Goal: Information Seeking & Learning: Check status

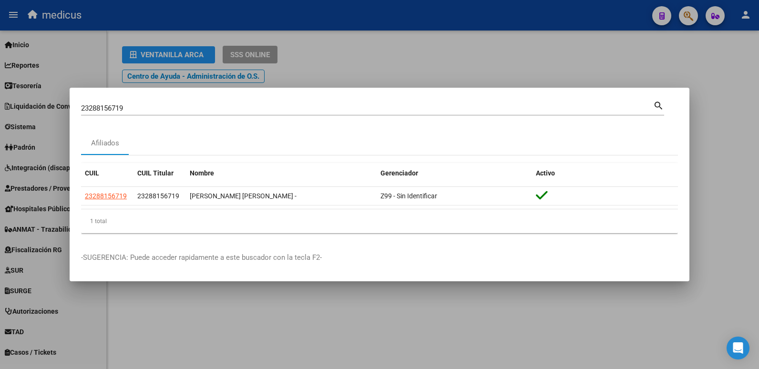
click at [662, 109] on mat-icon "search" at bounding box center [658, 104] width 11 height 11
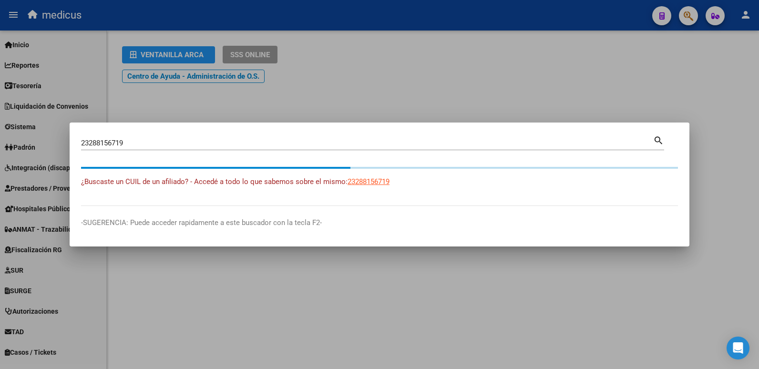
drag, startPoint x: 152, startPoint y: 149, endPoint x: 53, endPoint y: 138, distance: 98.8
click at [53, 138] on div "23288156719 Buscar (apellido, dni, cuil, nro traspaso, cuit, obra social) searc…" at bounding box center [379, 184] width 759 height 369
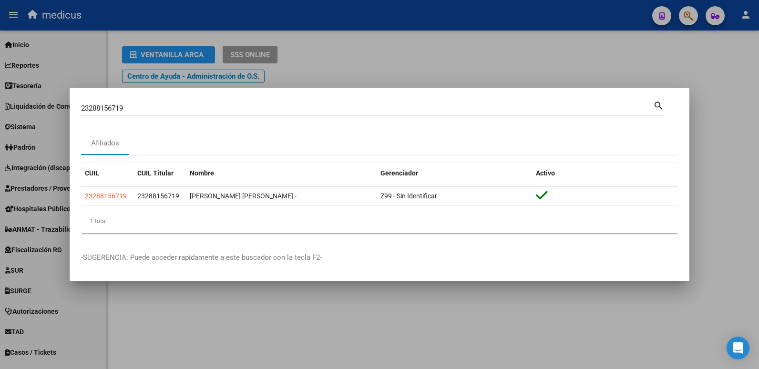
click at [653, 103] on mat-icon "search" at bounding box center [658, 104] width 11 height 11
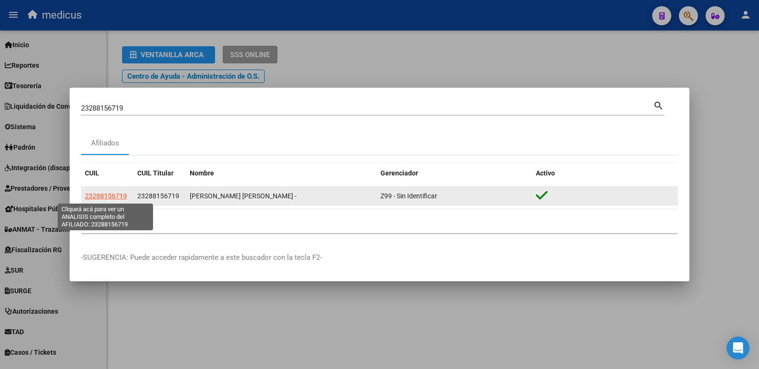
click at [117, 194] on span "23288156719" at bounding box center [106, 196] width 42 height 8
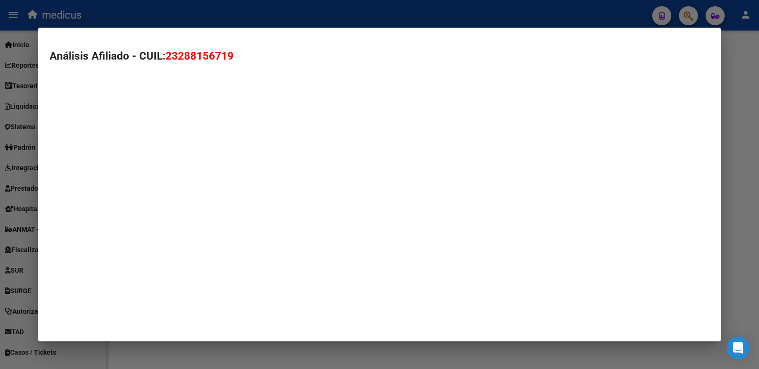
click at [117, 194] on mat-dialog-container "Análisis Afiliado - CUIL: 23288156719" at bounding box center [379, 185] width 683 height 314
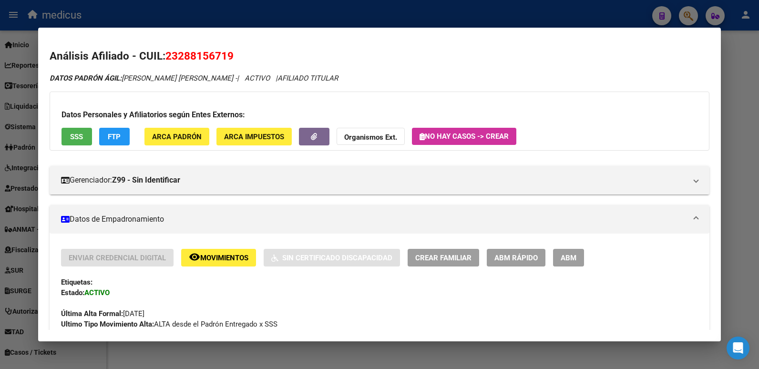
click at [609, 9] on div at bounding box center [379, 184] width 759 height 369
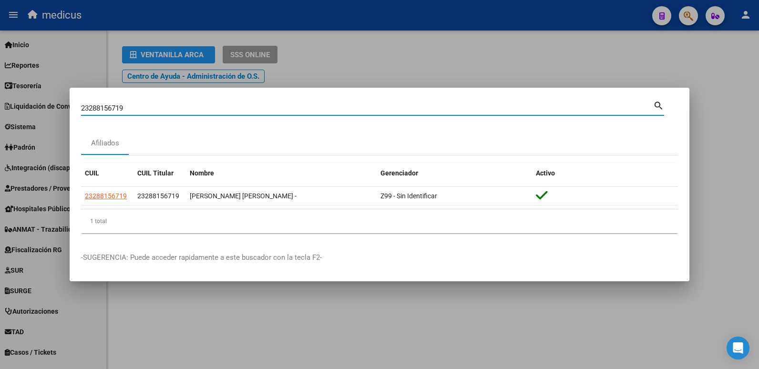
drag, startPoint x: 163, startPoint y: 108, endPoint x: 44, endPoint y: 113, distance: 119.2
click at [44, 113] on div "23288156719 Buscar (apellido, dni, cuil, nro traspaso, cuit, obra social) searc…" at bounding box center [379, 184] width 759 height 369
paste input "23288156719"
click at [652, 113] on div "23288156719 Buscar (apellido, dni, cuil, [PERSON_NAME], cuit, obra social)" at bounding box center [367, 108] width 572 height 14
click at [653, 107] on mat-icon "search" at bounding box center [658, 104] width 11 height 11
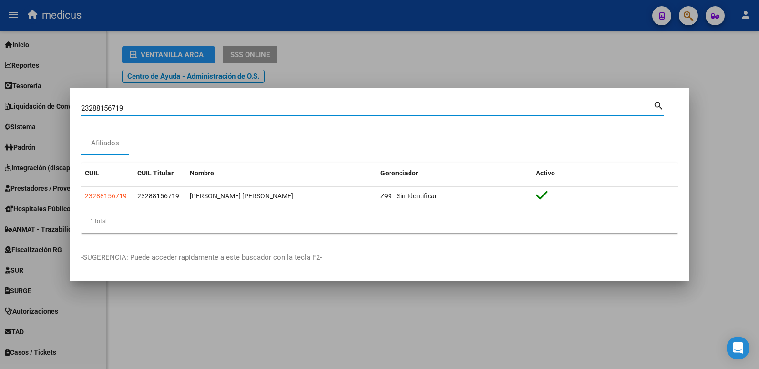
drag, startPoint x: 160, startPoint y: 107, endPoint x: 4, endPoint y: 106, distance: 155.8
click at [4, 106] on div "23288156719 Buscar (apellido, dni, cuil, nro traspaso, cuit, obra social) searc…" at bounding box center [379, 184] width 759 height 369
paste input "7398455024"
type input "27398455024"
click at [663, 109] on mat-icon "search" at bounding box center [658, 104] width 11 height 11
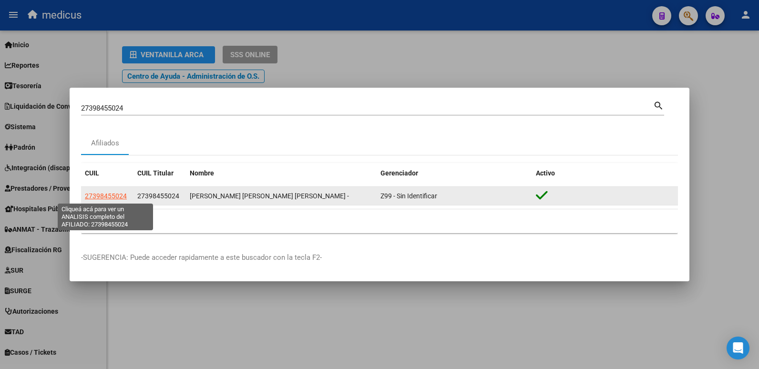
click at [118, 196] on span "27398455024" at bounding box center [106, 196] width 42 height 8
type textarea "27398455024"
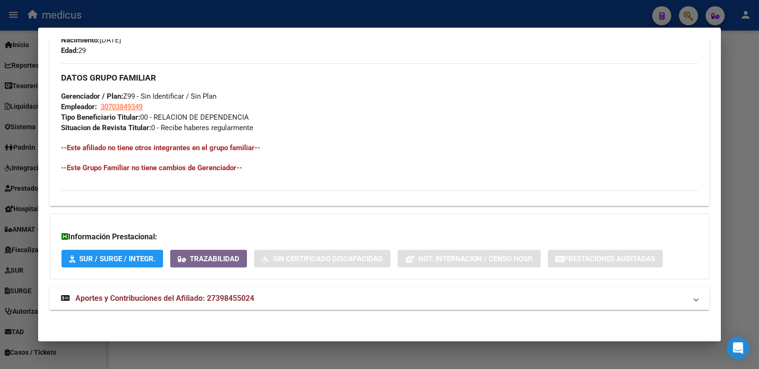
scroll to position [433, 0]
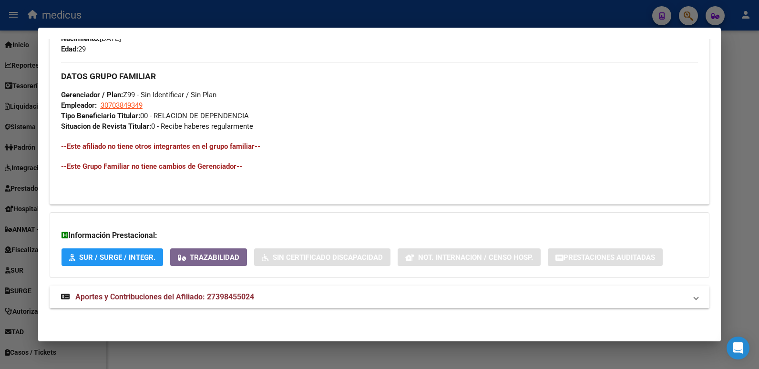
click at [156, 297] on span "Aportes y Contribuciones del Afiliado: 27398455024" at bounding box center [164, 296] width 179 height 9
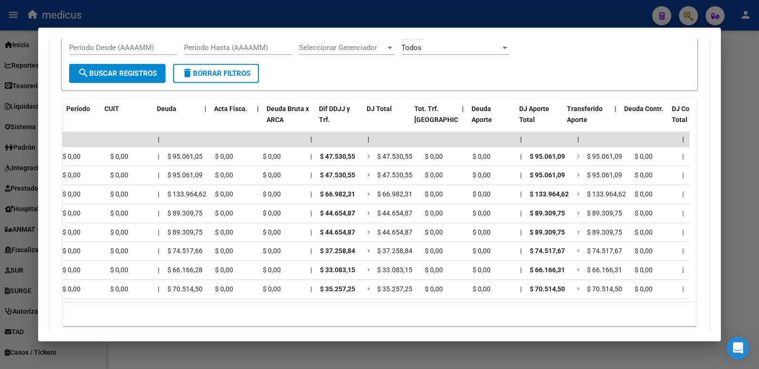
scroll to position [0, 0]
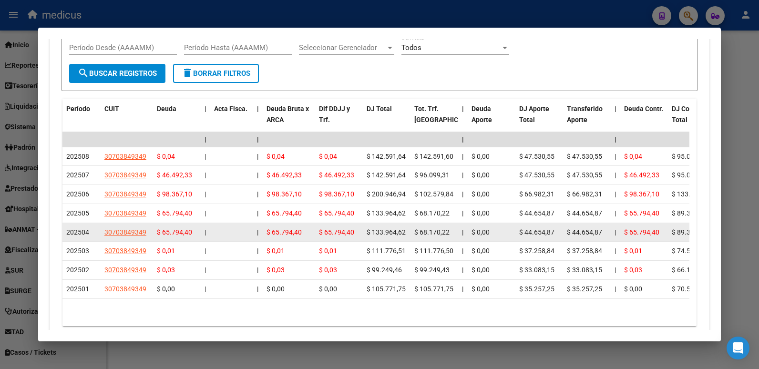
drag, startPoint x: 626, startPoint y: 233, endPoint x: 665, endPoint y: 237, distance: 39.7
click at [665, 237] on datatable-body-cell "$ 65.794,40" at bounding box center [644, 232] width 48 height 19
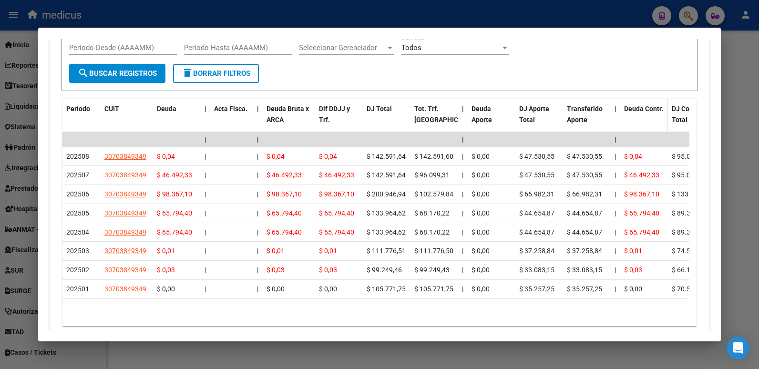
drag, startPoint x: 665, startPoint y: 237, endPoint x: 658, endPoint y: 115, distance: 122.7
click at [658, 115] on datatable-header-cell "Deuda Contr." at bounding box center [644, 120] width 48 height 42
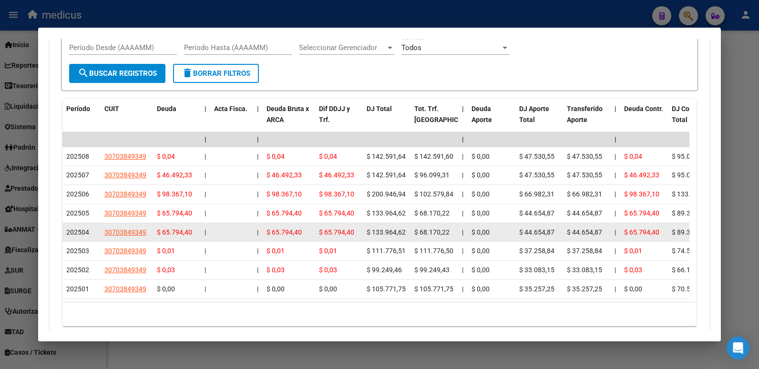
click at [648, 230] on span "$ 65.794,40" at bounding box center [641, 232] width 35 height 8
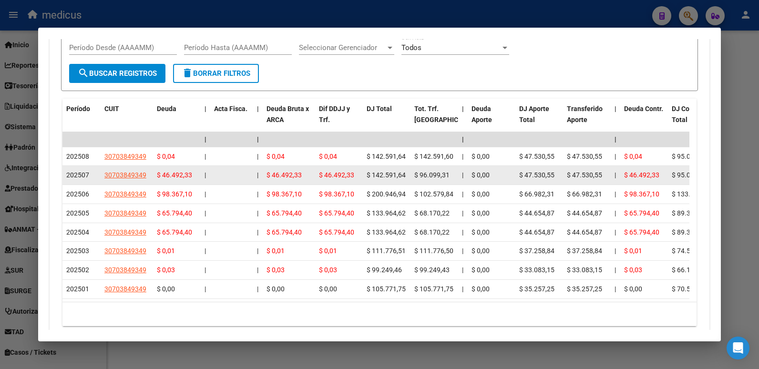
click at [447, 174] on span "$ 96.099,31" at bounding box center [431, 175] width 35 height 8
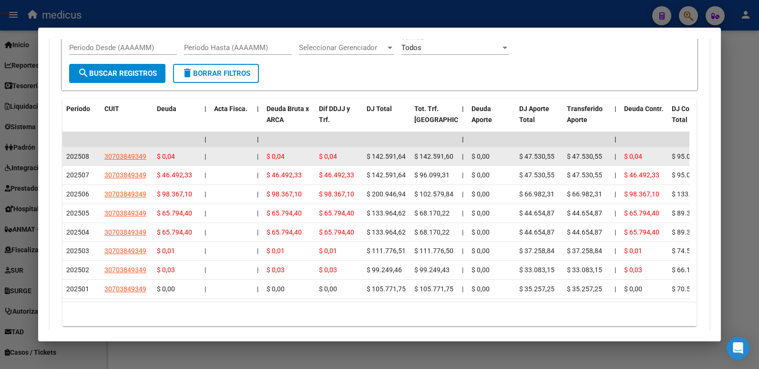
click at [447, 151] on div "$ 142.591,60" at bounding box center [434, 156] width 40 height 11
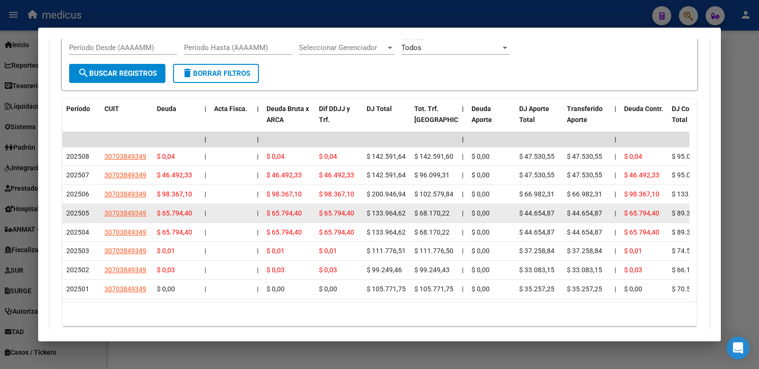
click at [437, 210] on div "$ 68.170,22" at bounding box center [434, 213] width 40 height 11
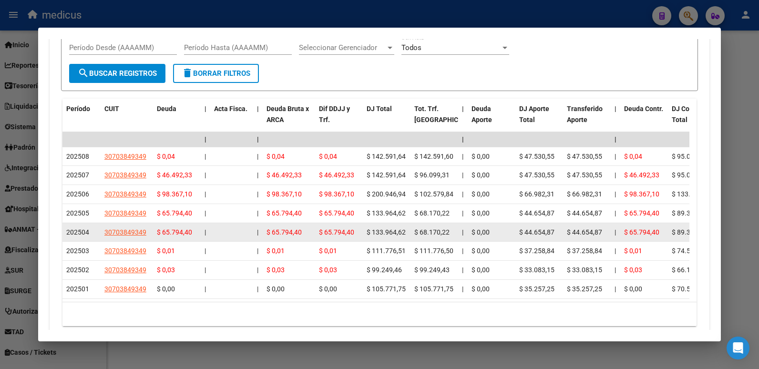
drag, startPoint x: 422, startPoint y: 234, endPoint x: 461, endPoint y: 234, distance: 39.6
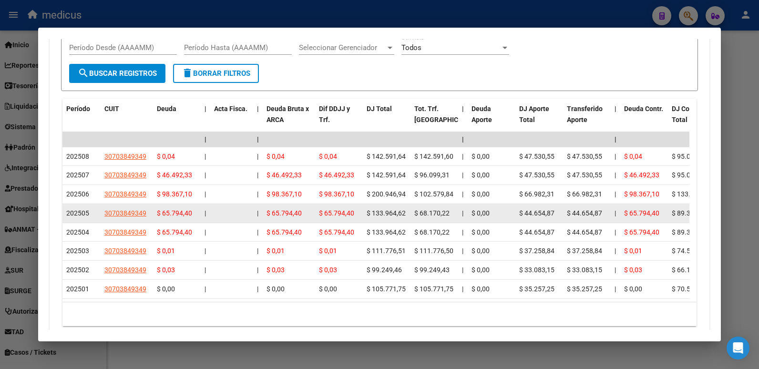
drag, startPoint x: 461, startPoint y: 234, endPoint x: 445, endPoint y: 213, distance: 26.9
click at [445, 213] on span "$ 68.170,22" at bounding box center [431, 213] width 35 height 8
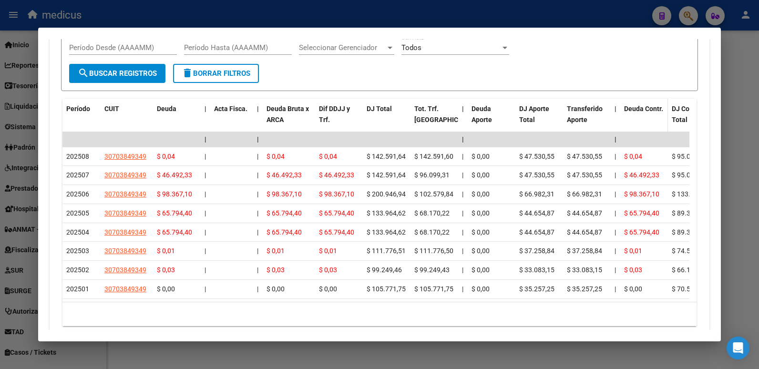
click at [653, 110] on span "Deuda Contr." at bounding box center [643, 109] width 39 height 8
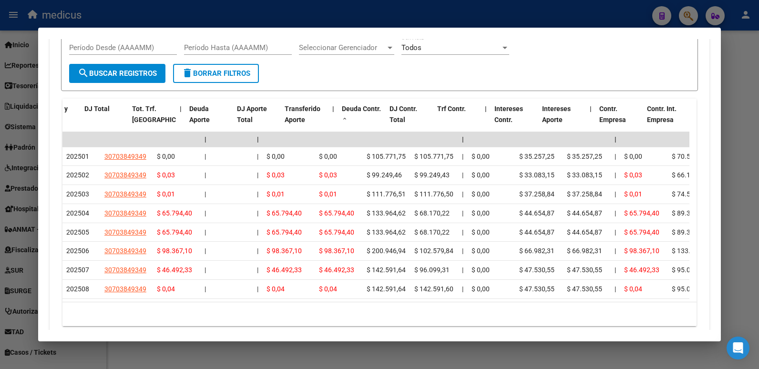
scroll to position [0, 282]
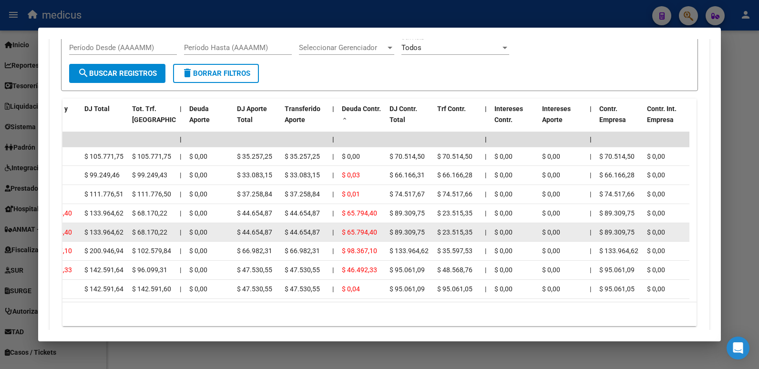
click at [357, 233] on span "$ 65.794,40" at bounding box center [359, 232] width 35 height 8
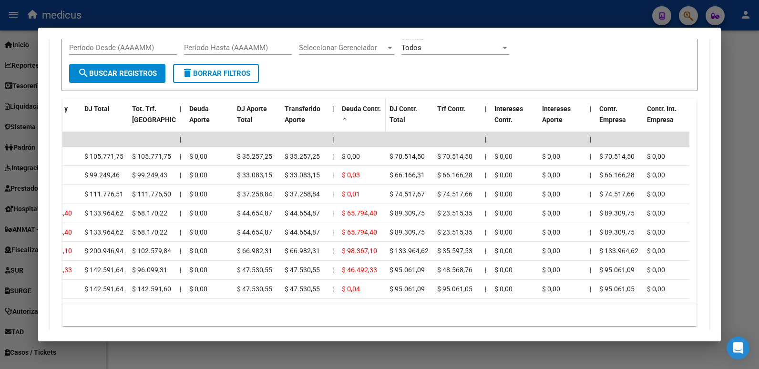
click at [346, 119] on span at bounding box center [345, 119] width 6 height 7
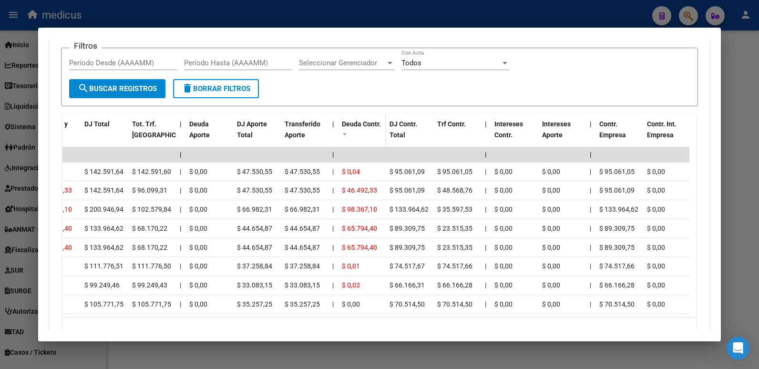
scroll to position [814, 0]
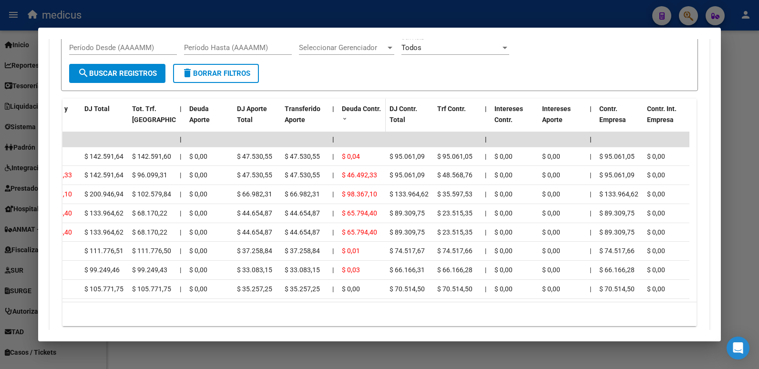
click at [346, 119] on span at bounding box center [345, 119] width 6 height 7
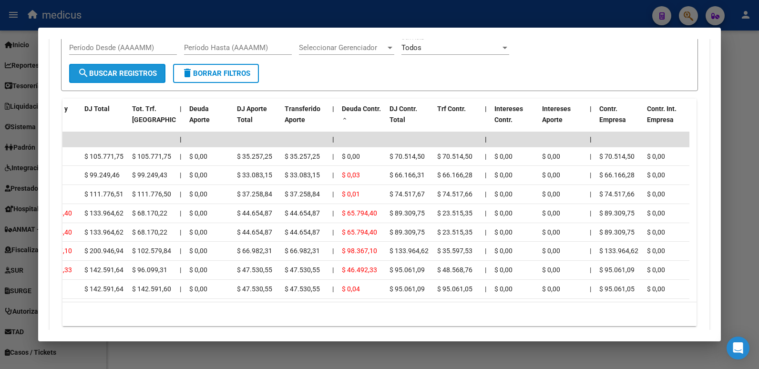
click at [109, 67] on button "search Buscar Registros" at bounding box center [117, 73] width 96 height 19
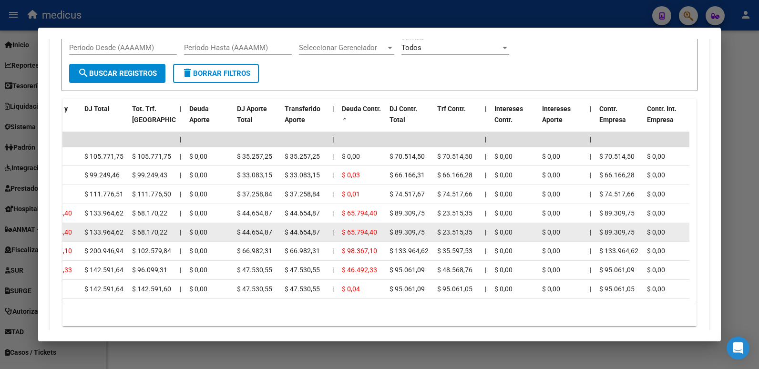
click at [375, 233] on span "$ 65.794,40" at bounding box center [359, 232] width 35 height 8
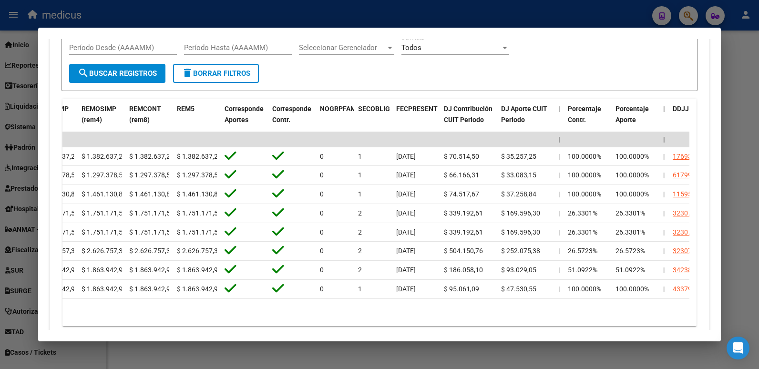
scroll to position [0, 1394]
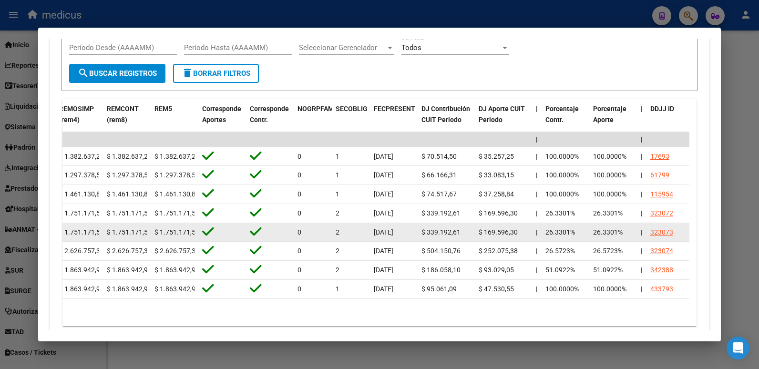
click at [665, 233] on div "323073" at bounding box center [661, 232] width 23 height 11
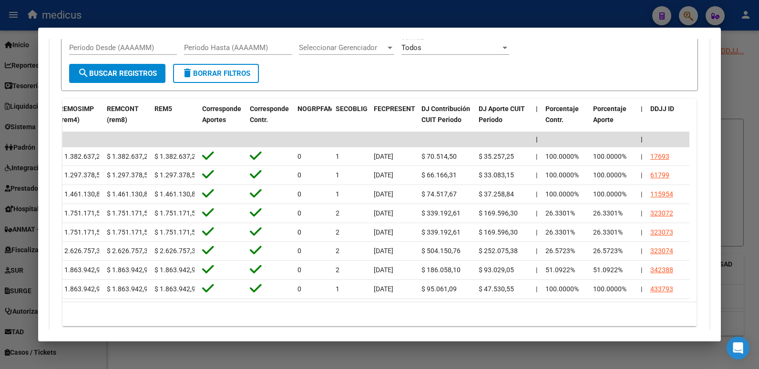
click at [736, 283] on div at bounding box center [379, 184] width 759 height 369
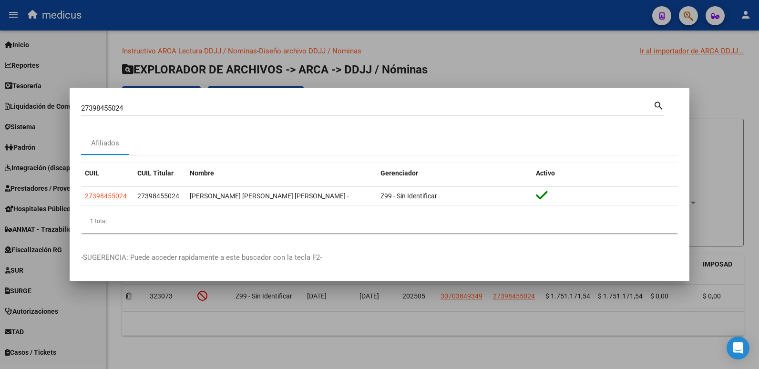
click at [271, 346] on div at bounding box center [379, 184] width 759 height 369
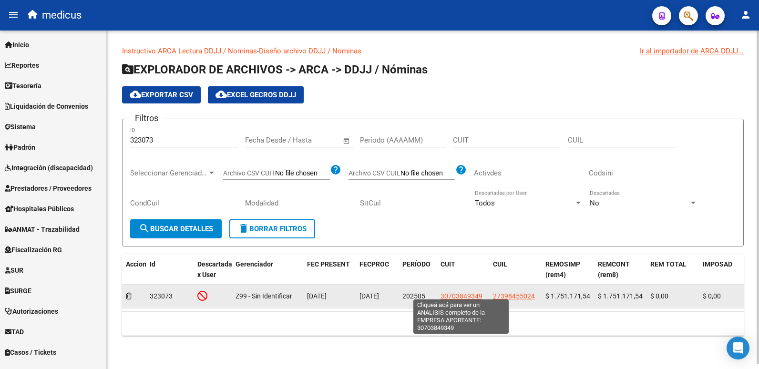
click at [456, 292] on span "30703849349" at bounding box center [461, 296] width 42 height 8
type textarea "30703849349"
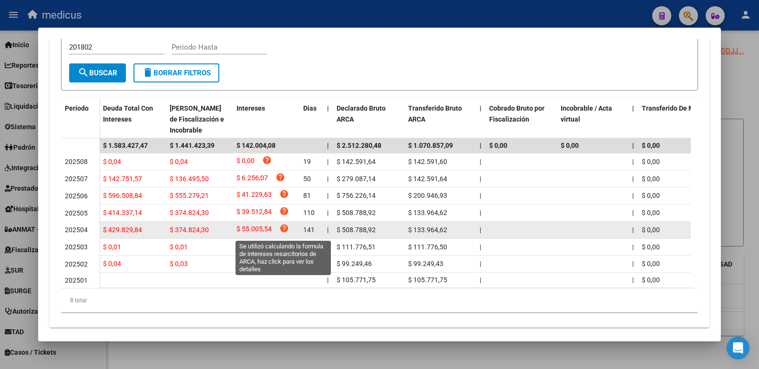
click at [286, 229] on icon "help" at bounding box center [284, 228] width 10 height 10
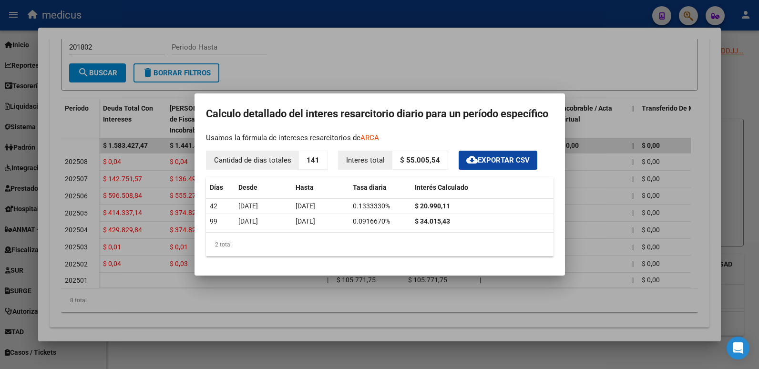
click at [304, 280] on div at bounding box center [379, 184] width 759 height 369
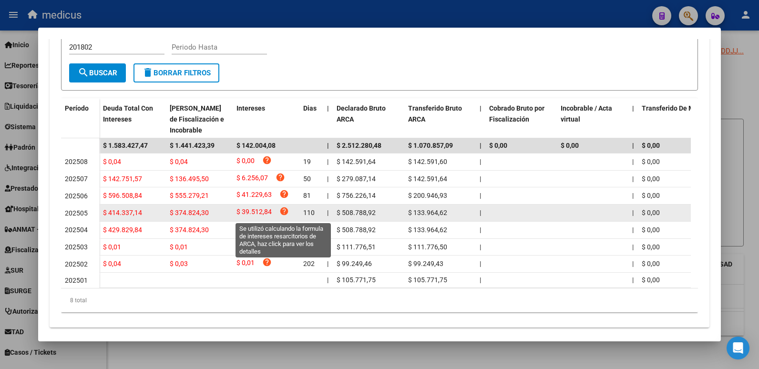
click at [282, 214] on icon "help" at bounding box center [284, 211] width 10 height 10
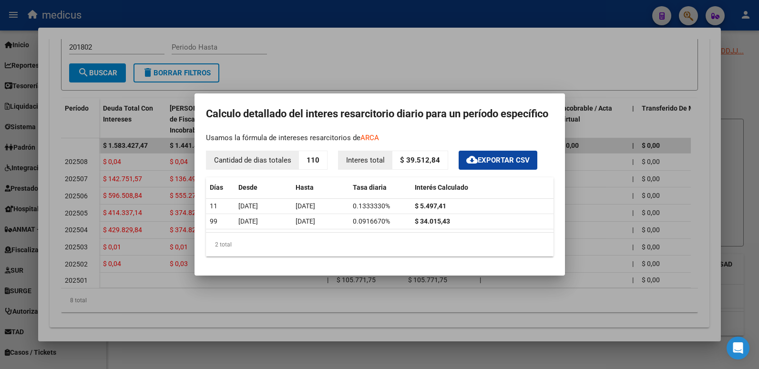
click at [300, 307] on div at bounding box center [379, 184] width 759 height 369
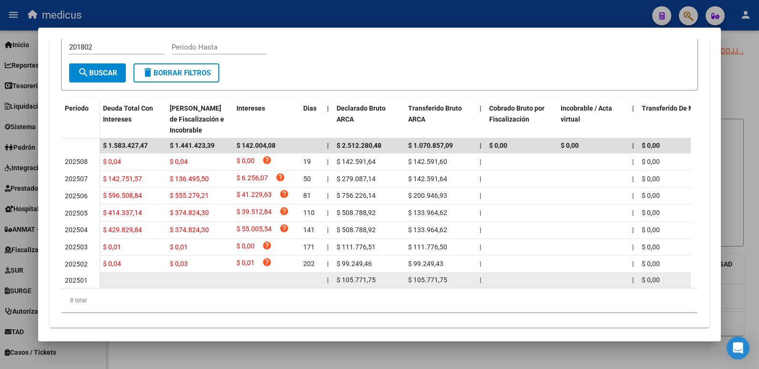
drag, startPoint x: 345, startPoint y: 291, endPoint x: 512, endPoint y: 303, distance: 166.8
click at [512, 303] on div "Período Deuda Total Con Intereses Deuda Bruta Neto de Fiscalización e Incobrabl…" at bounding box center [379, 205] width 637 height 214
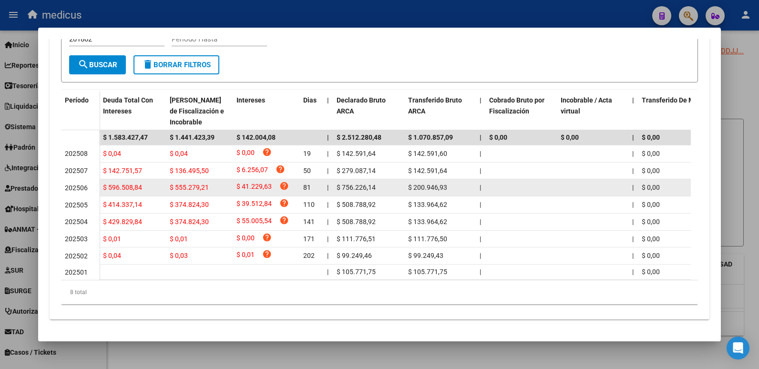
scroll to position [257, 0]
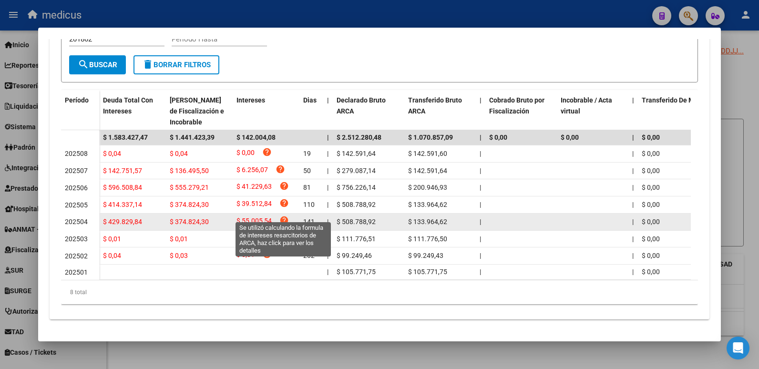
click at [281, 215] on icon "help" at bounding box center [284, 220] width 10 height 10
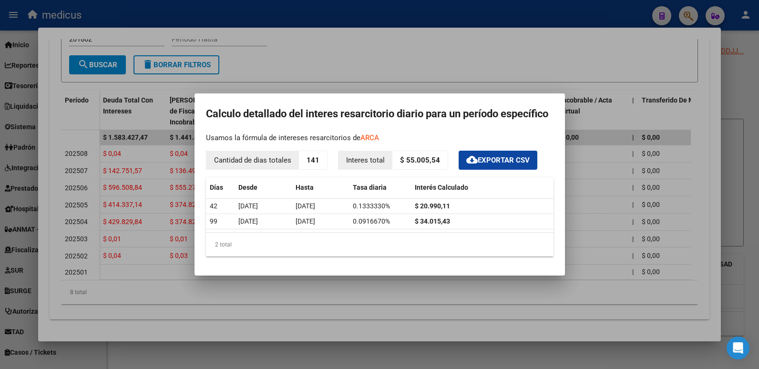
click at [261, 158] on p "Cantidad de dias totales" at bounding box center [252, 160] width 92 height 19
drag, startPoint x: 312, startPoint y: 161, endPoint x: 318, endPoint y: 162, distance: 5.7
click at [318, 162] on p "141" at bounding box center [313, 160] width 28 height 19
drag, startPoint x: 318, startPoint y: 162, endPoint x: 355, endPoint y: 168, distance: 37.7
click at [355, 168] on p "Interes total" at bounding box center [365, 160] width 54 height 19
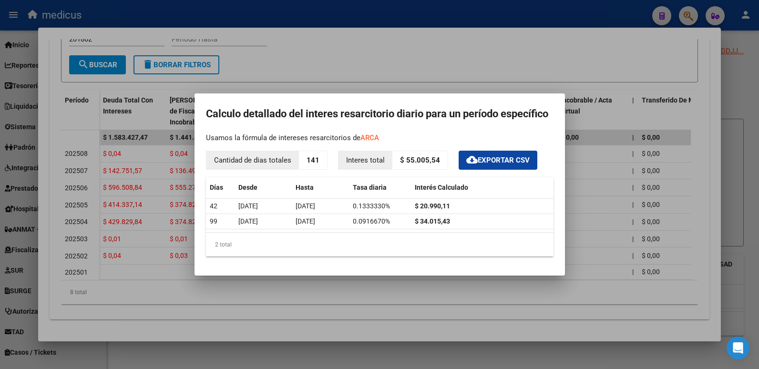
click at [120, 296] on div at bounding box center [379, 184] width 759 height 369
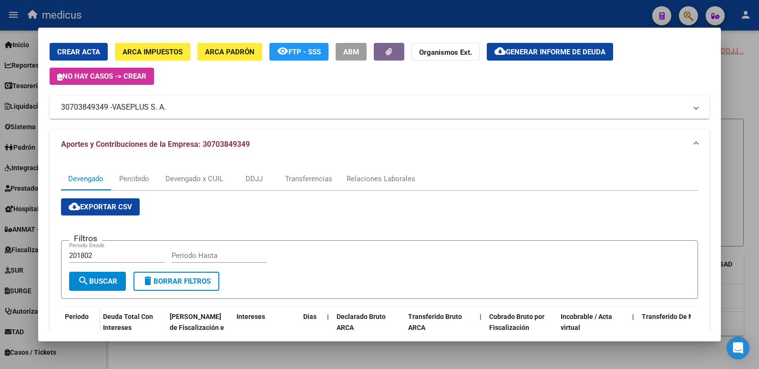
scroll to position [19, 0]
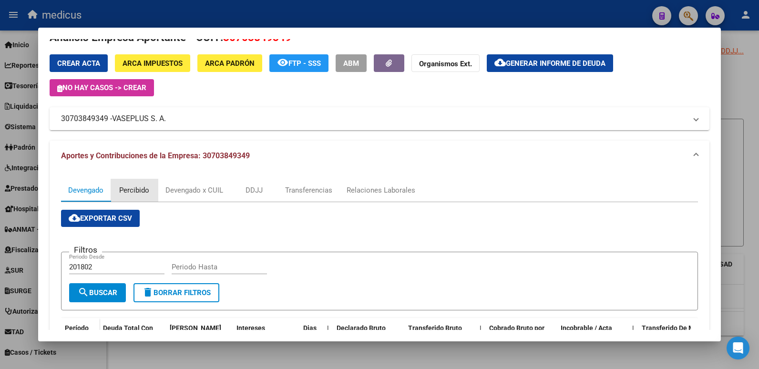
click at [132, 191] on div "Percibido" at bounding box center [134, 190] width 30 height 10
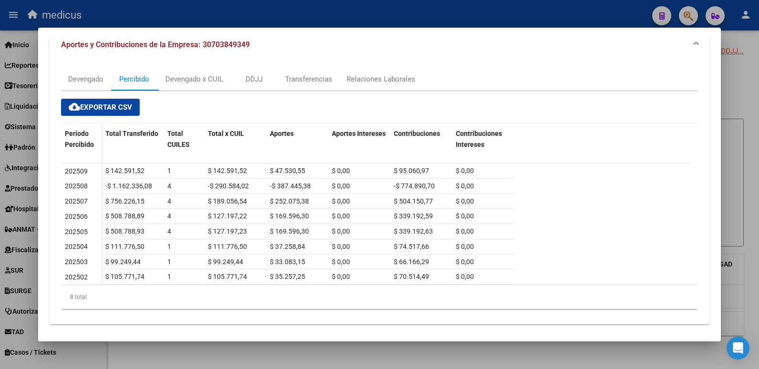
scroll to position [135, 0]
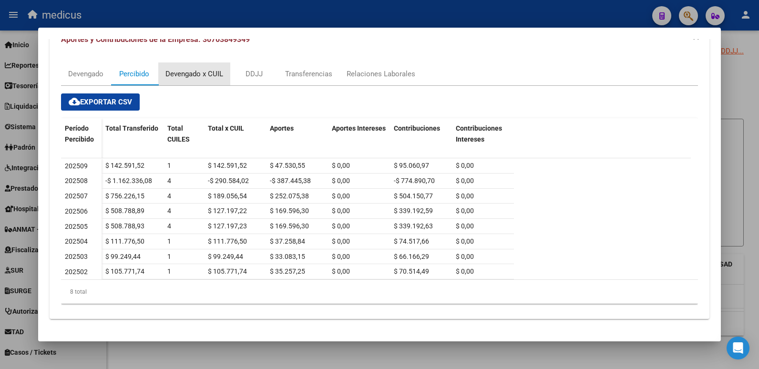
click at [187, 76] on div "Devengado x CUIL" at bounding box center [194, 74] width 58 height 10
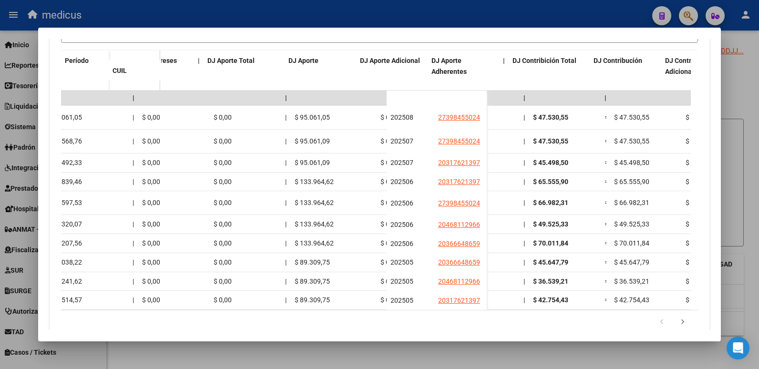
scroll to position [0, 1421]
